Goal: Task Accomplishment & Management: Manage account settings

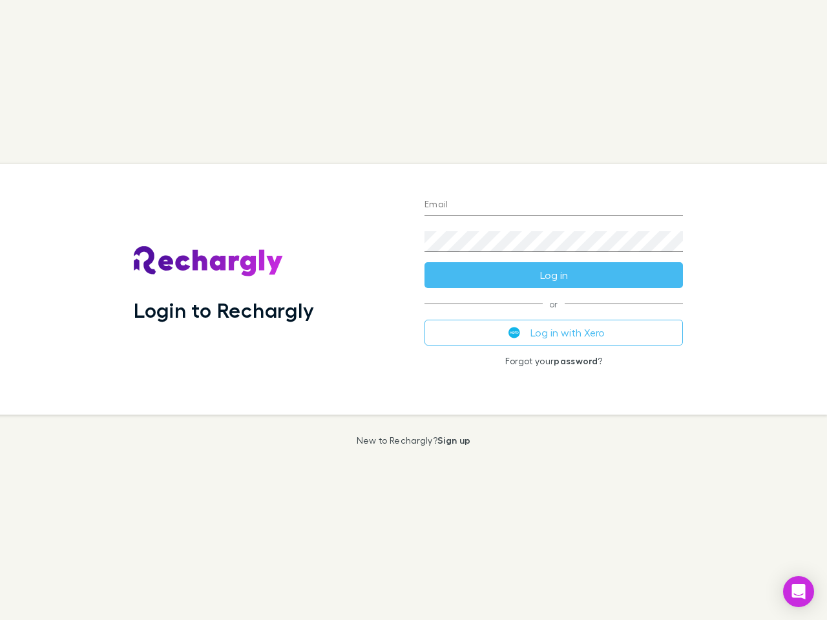
click at [413, 310] on div "Login to Rechargly" at bounding box center [268, 289] width 291 height 251
click at [554, 205] on input "Email" at bounding box center [553, 205] width 258 height 21
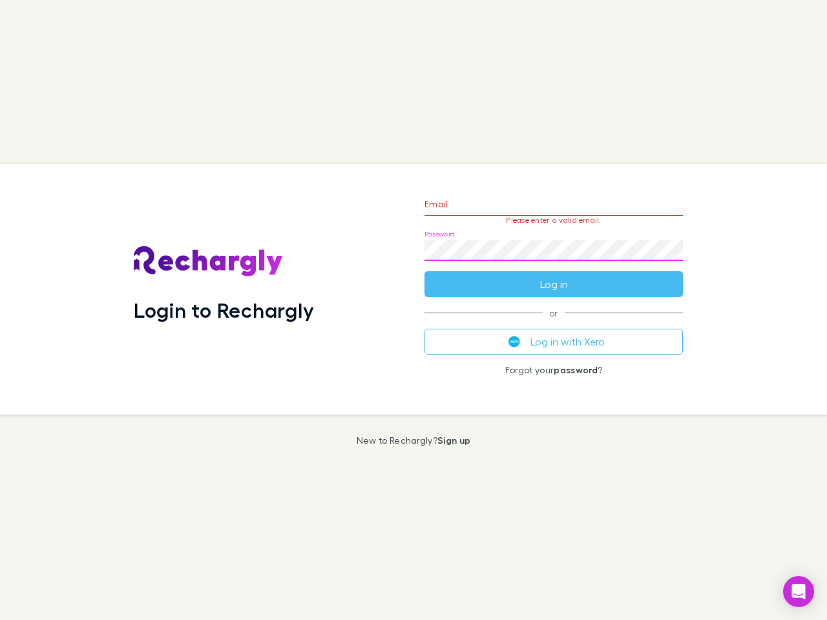
click at [554, 275] on form "Email Please enter a valid email. Password Log in" at bounding box center [553, 241] width 258 height 112
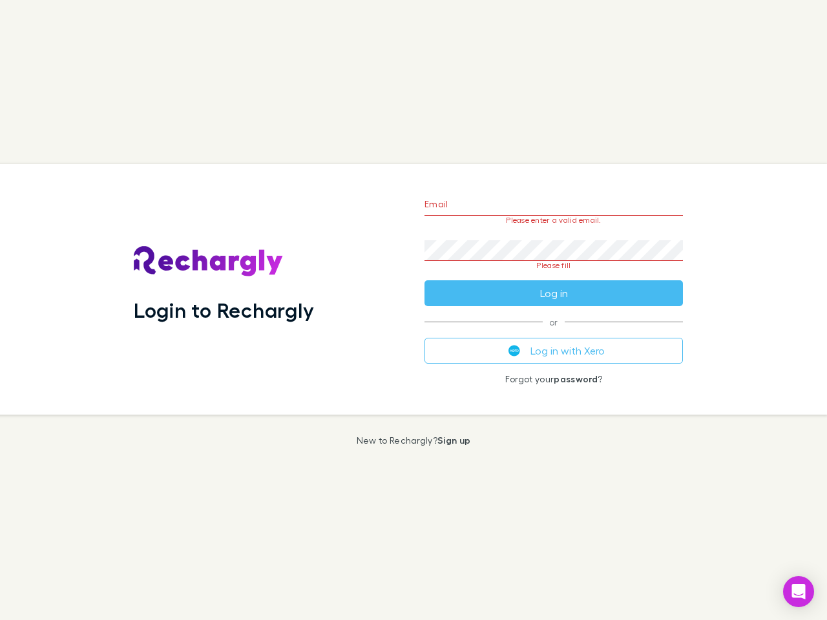
click at [554, 333] on div "Email Please enter a valid email. Password Please fill Log in or Log in with Xe…" at bounding box center [553, 289] width 279 height 251
click at [798, 592] on icon "Open Intercom Messenger" at bounding box center [799, 592] width 14 height 16
